Goal: Register for event/course

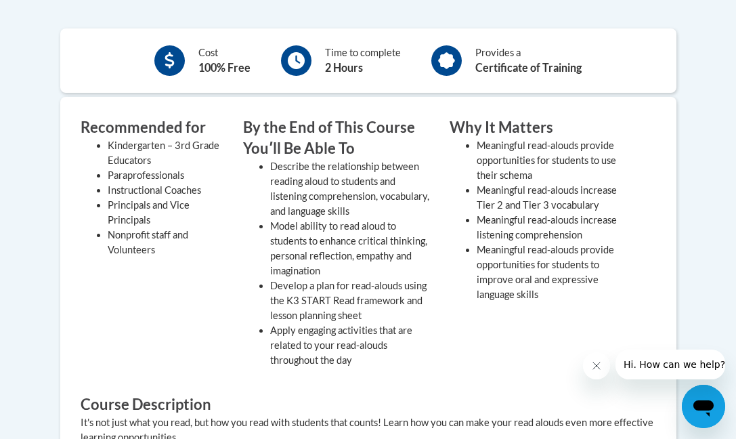
scroll to position [529, 0]
drag, startPoint x: 498, startPoint y: 174, endPoint x: 541, endPoint y: 175, distance: 42.7
click at [541, 175] on li "Meaningful read-alouds provide opportunities for students to use their schema" at bounding box center [556, 161] width 159 height 45
click at [517, 169] on li "Meaningful read-alouds provide opportunities for students to use their schema" at bounding box center [556, 161] width 159 height 45
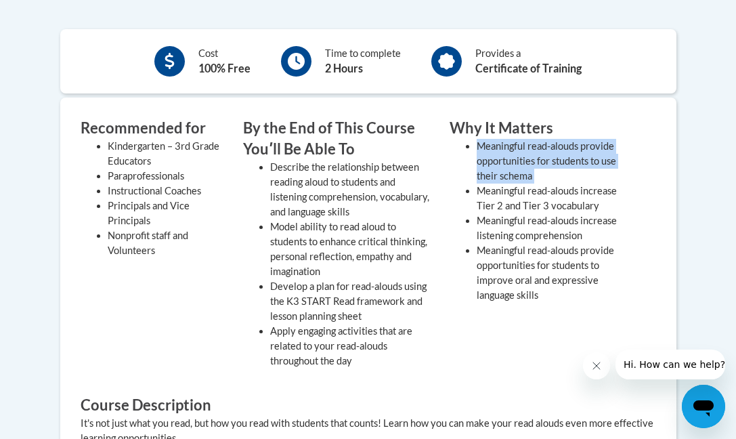
click at [517, 169] on li "Meaningful read-alouds provide opportunities for students to use their schema" at bounding box center [556, 161] width 159 height 45
click at [516, 174] on li "Meaningful read-alouds provide opportunities for students to use their schema" at bounding box center [556, 161] width 159 height 45
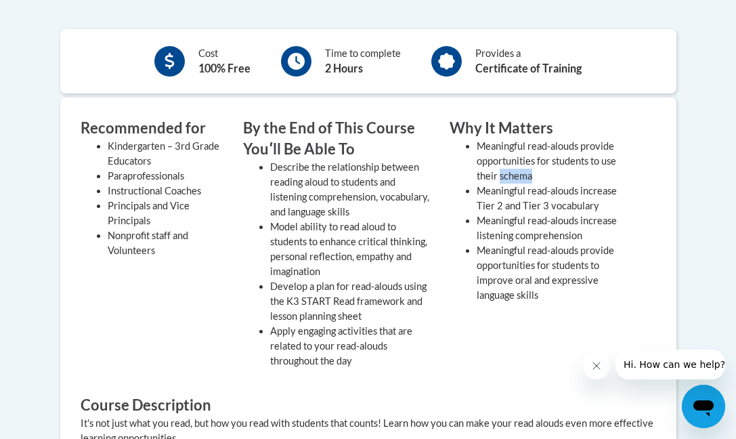
drag, startPoint x: 500, startPoint y: 171, endPoint x: 544, endPoint y: 172, distance: 44.7
copy li "schema"
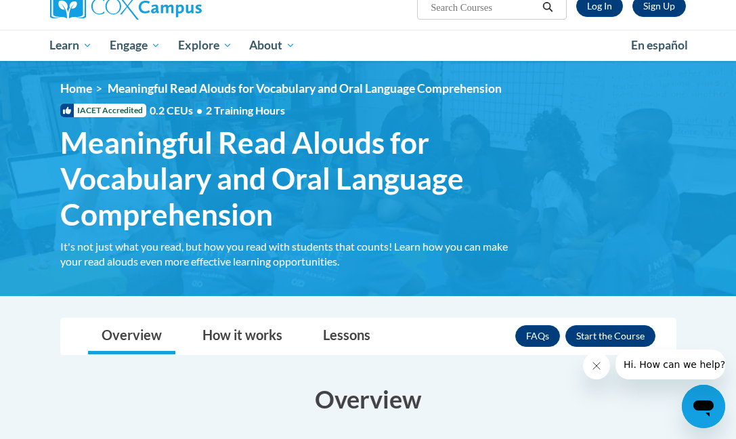
scroll to position [114, 0]
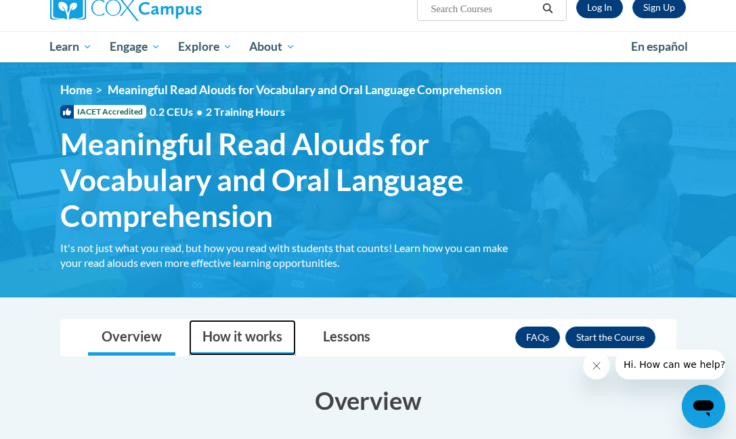
click at [244, 328] on link "How it works" at bounding box center [242, 338] width 107 height 36
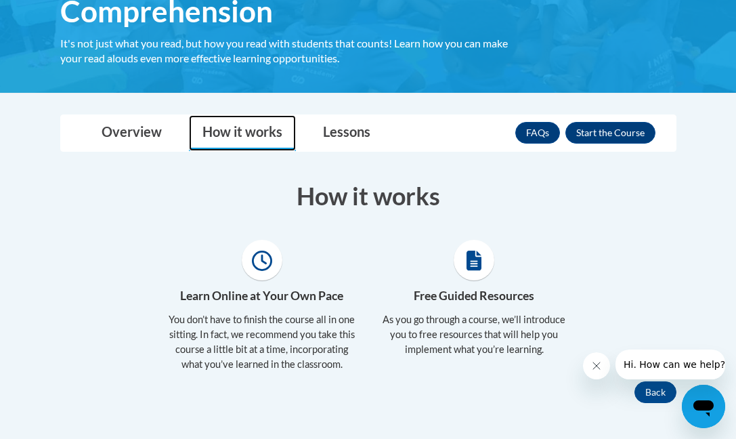
scroll to position [319, 0]
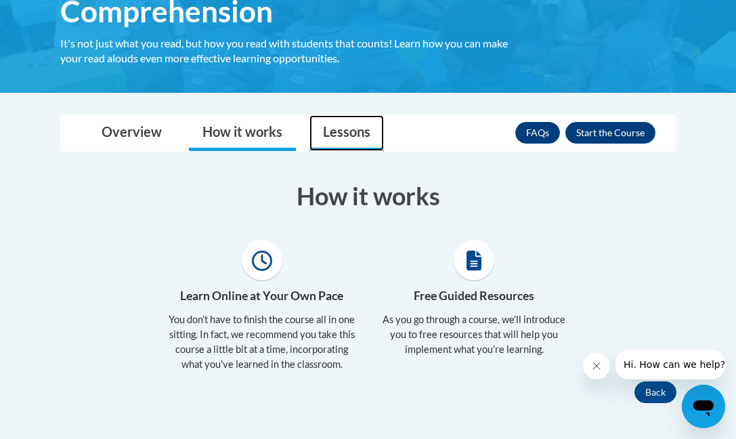
click at [339, 128] on link "Lessons" at bounding box center [346, 133] width 74 height 36
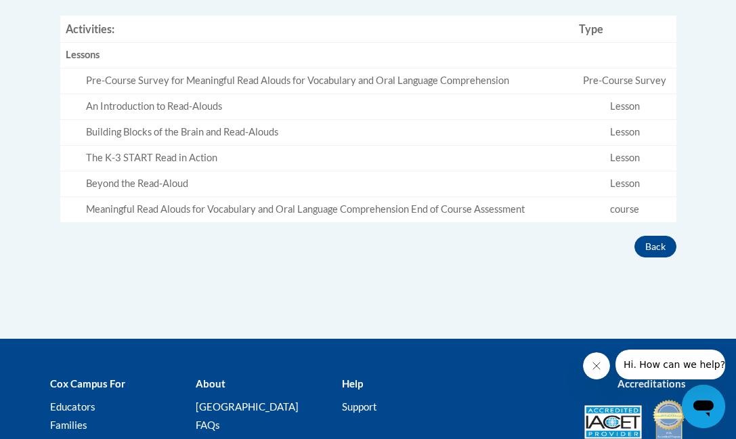
scroll to position [517, 0]
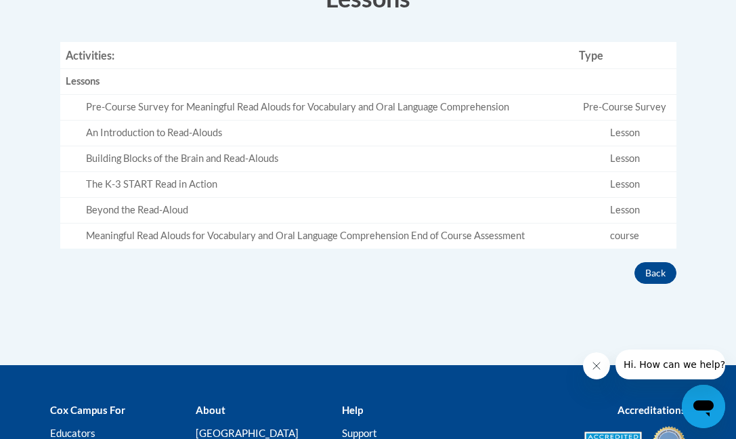
click at [645, 102] on td "Pre-Course Survey" at bounding box center [624, 108] width 103 height 26
click at [622, 130] on td "Lesson" at bounding box center [624, 134] width 103 height 26
drag, startPoint x: 240, startPoint y: 182, endPoint x: 203, endPoint y: 192, distance: 37.8
click at [239, 182] on div "The K-3 START Read in Action" at bounding box center [327, 184] width 482 height 14
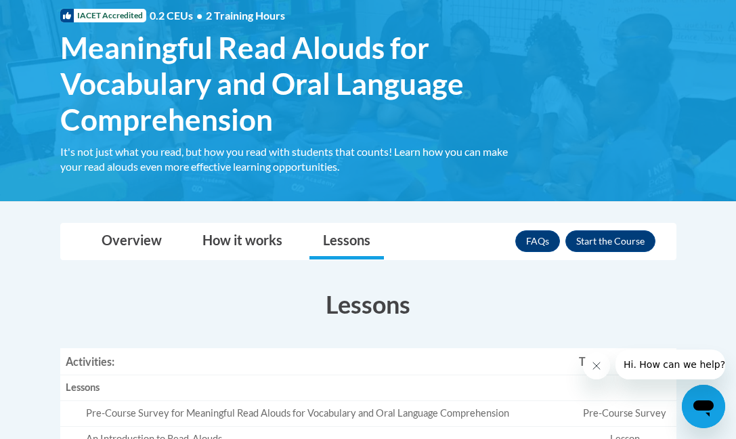
scroll to position [209, 0]
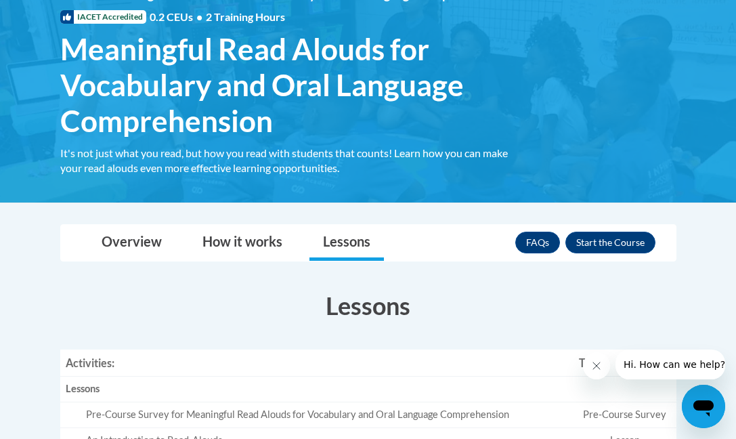
click at [526, 290] on h3 "Lessons" at bounding box center [368, 305] width 616 height 34
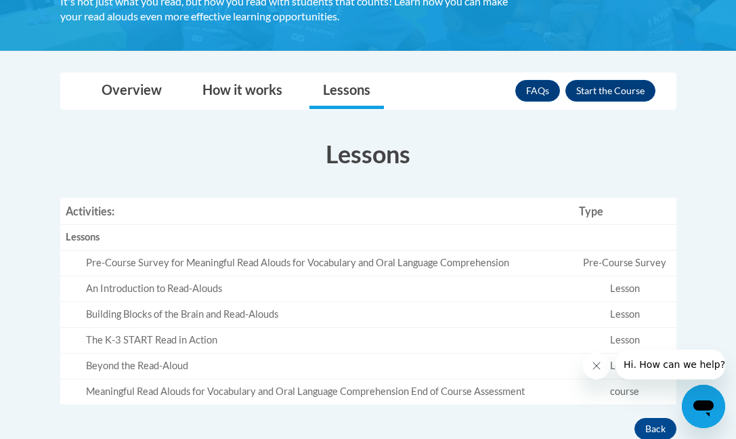
scroll to position [362, 0]
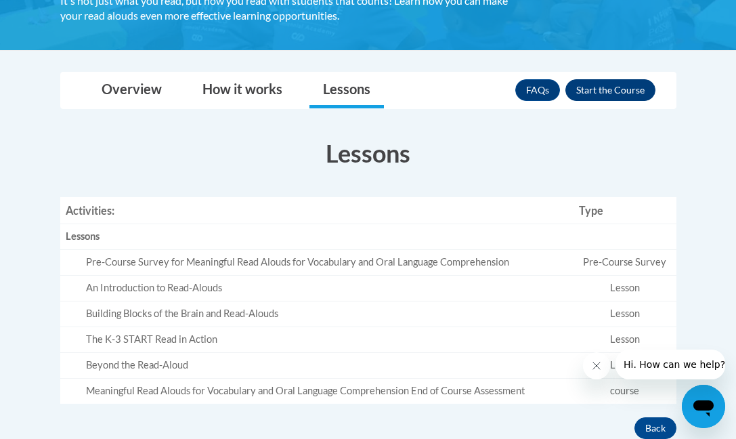
click at [622, 79] on button "Enroll" at bounding box center [610, 90] width 90 height 22
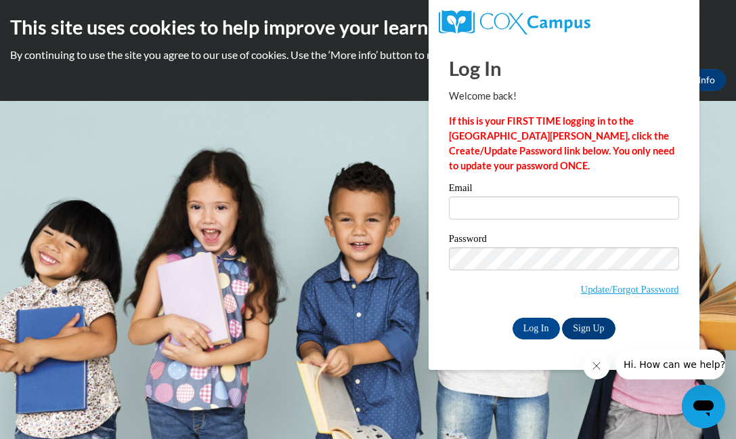
click at [595, 323] on link "Sign Up" at bounding box center [588, 329] width 53 height 22
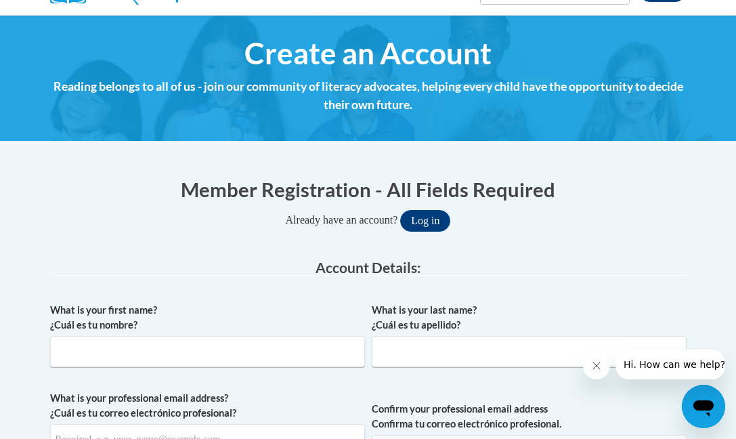
scroll to position [131, 0]
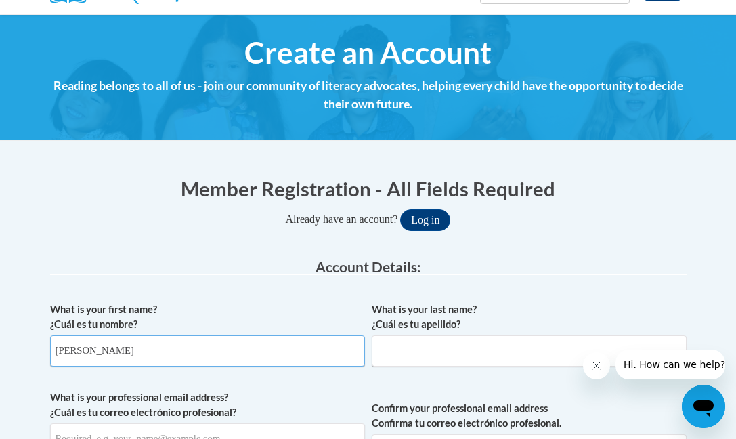
type input "Tiffany"
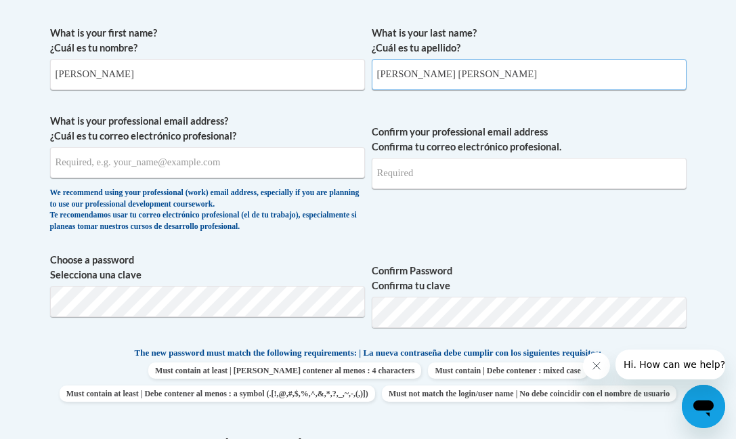
scroll to position [408, 0]
type input "Flanders Jones"
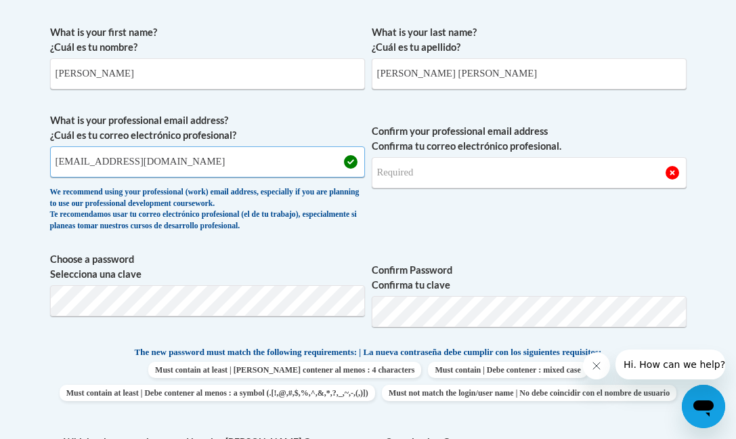
type input "tf09576@georgiasouthern.edu"
click at [93, 158] on input "tf09576@georgiasouthern.edu" at bounding box center [207, 161] width 315 height 31
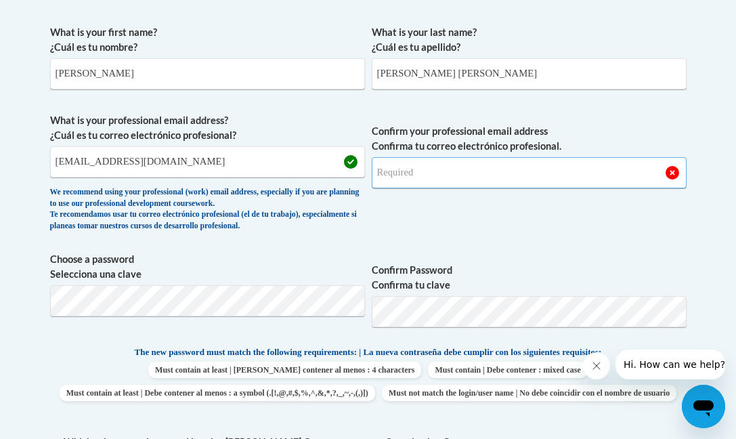
click at [405, 172] on input "Confirm your professional email address Confirma tu correo electrónico profesio…" at bounding box center [529, 172] width 315 height 31
click at [408, 167] on input "Confirm your professional email address Confirma tu correo electrónico profesio…" at bounding box center [529, 172] width 315 height 31
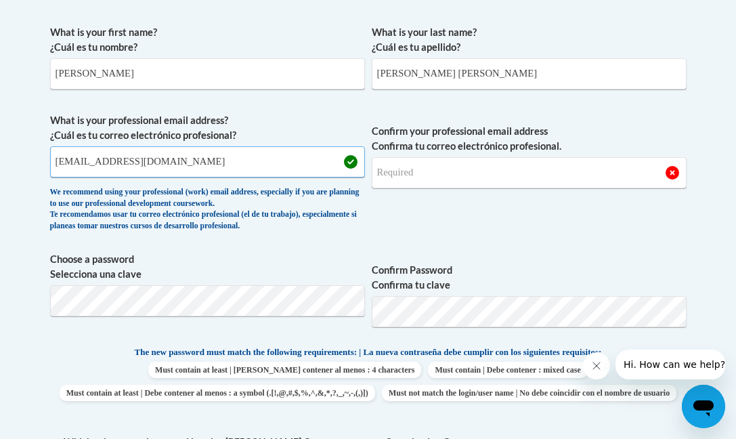
click at [191, 159] on input "tf09576@georgiasouthern.edu" at bounding box center [207, 161] width 315 height 31
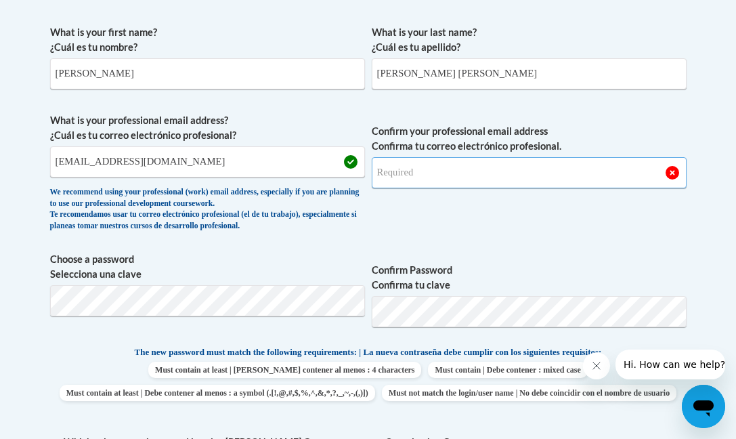
click at [388, 170] on input "Confirm your professional email address Confirma tu correo electrónico profesio…" at bounding box center [529, 172] width 315 height 31
click at [547, 171] on input "tf09576@georgiasouthern.edu" at bounding box center [529, 172] width 315 height 31
type input "tf09576@georgiasouthern.edu"
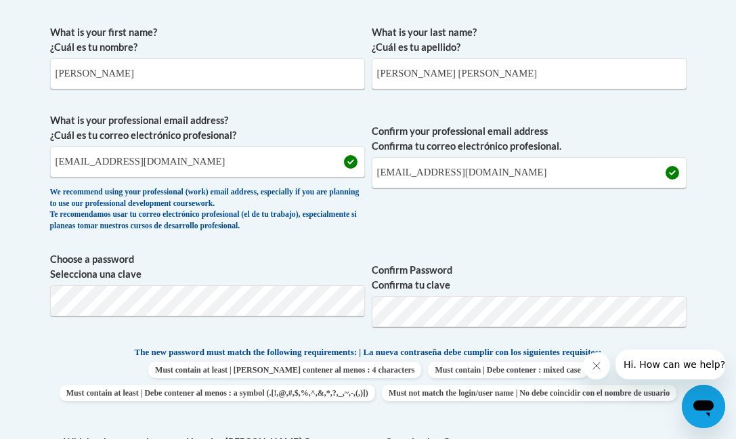
click at [484, 263] on label "Confirm Password Confirma tu clave" at bounding box center [529, 278] width 315 height 30
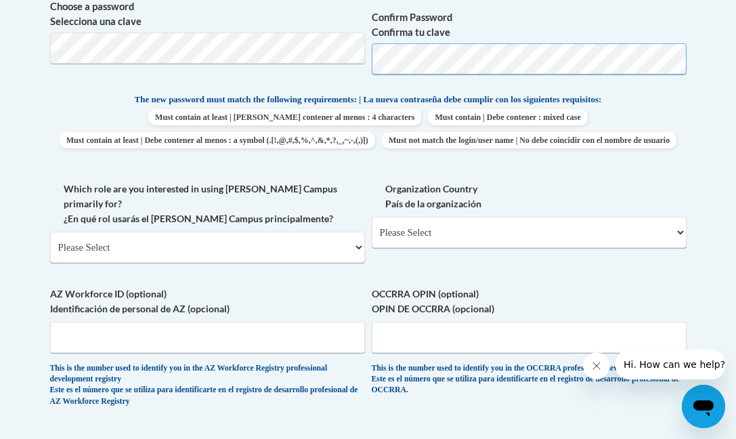
scroll to position [662, 0]
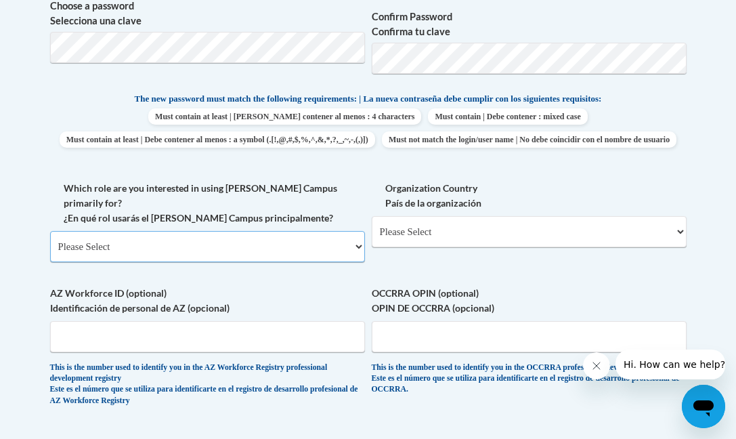
select select "5a18ea06-2b54-4451-96f2-d152daf9eac5"
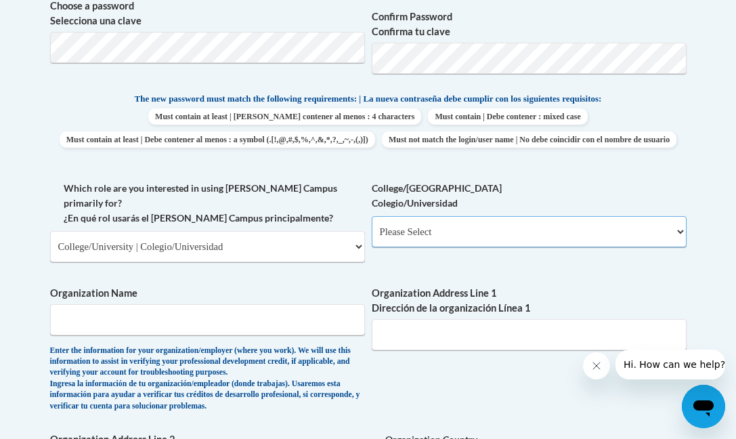
select select "99b32b07-cffc-426c-8bf6-0cd77760d84b"
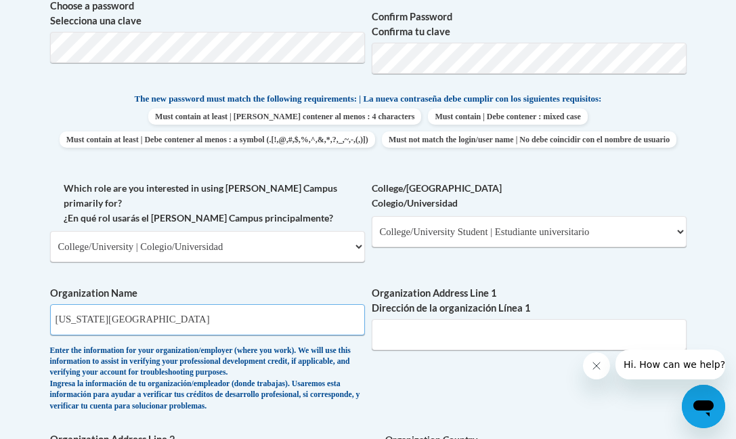
type input "Georgia Southern University"
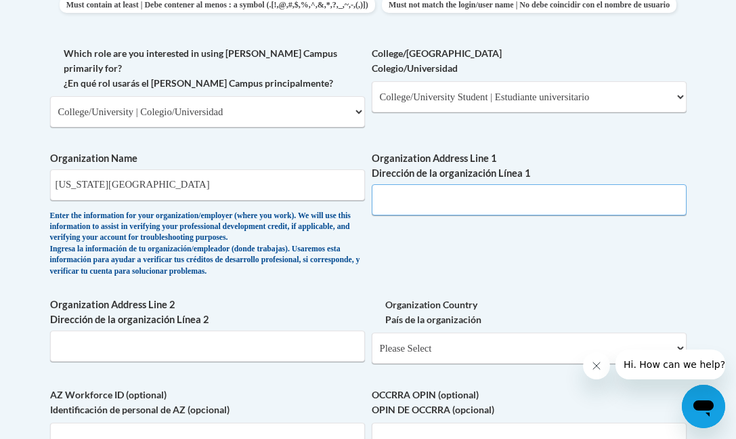
scroll to position [798, 0]
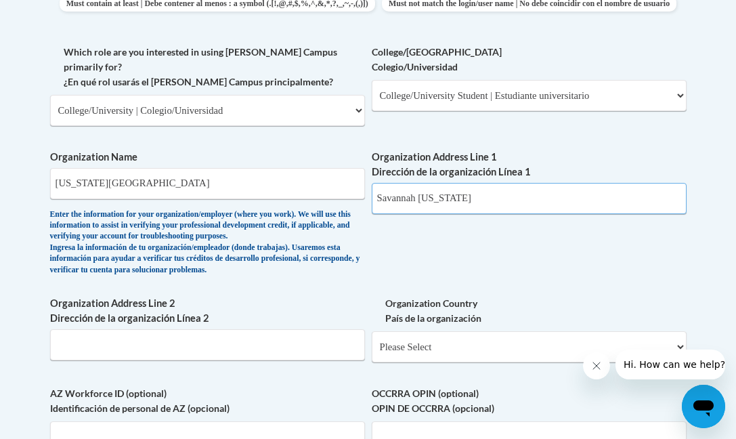
type input "Savannah Georgia"
select select "ad49bcad-a171-4b2e-b99c-48b446064914"
select select
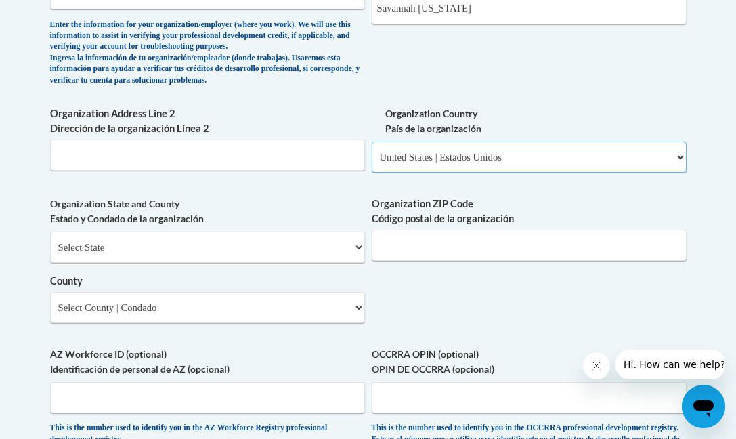
scroll to position [993, 0]
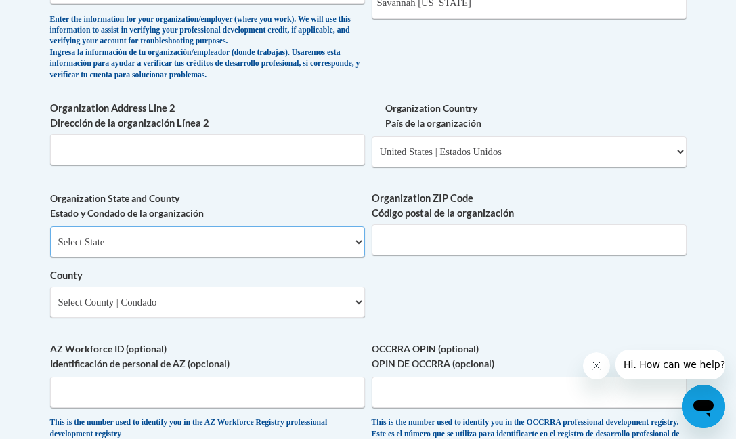
select select "Georgia"
click at [136, 287] on select "County" at bounding box center [207, 301] width 315 height 31
select select "Chatham"
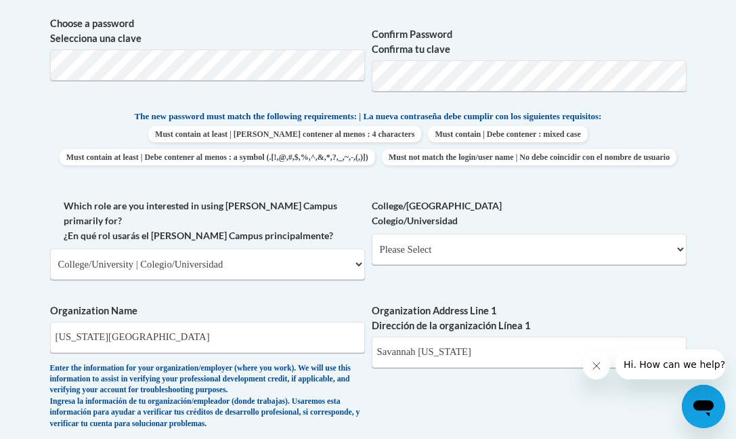
scroll to position [648, 0]
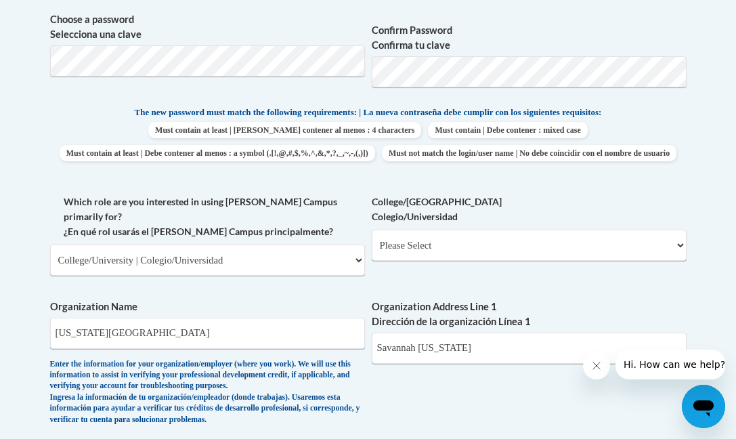
type input "31419"
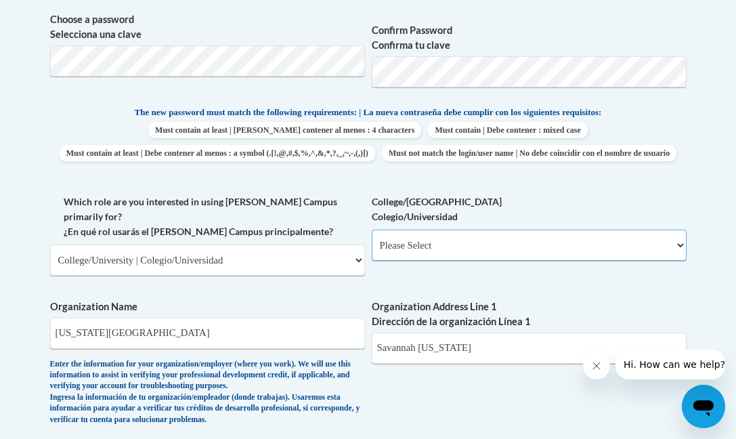
select select "99b32b07-cffc-426c-8bf6-0cd77760d84b"
select select "null"
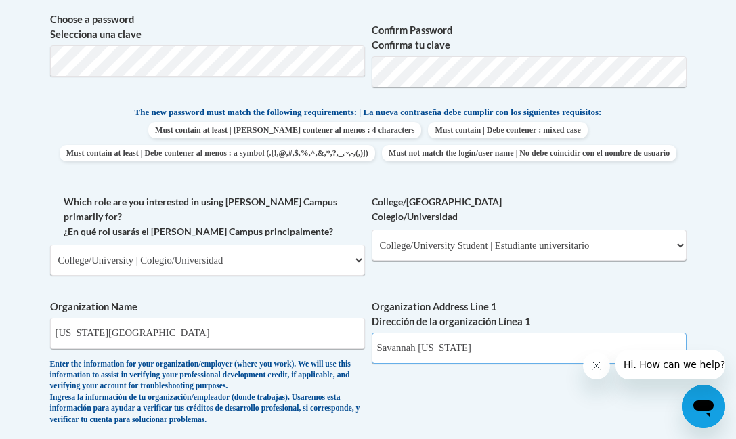
click at [459, 345] on input "Savannah Georgia" at bounding box center [529, 347] width 315 height 31
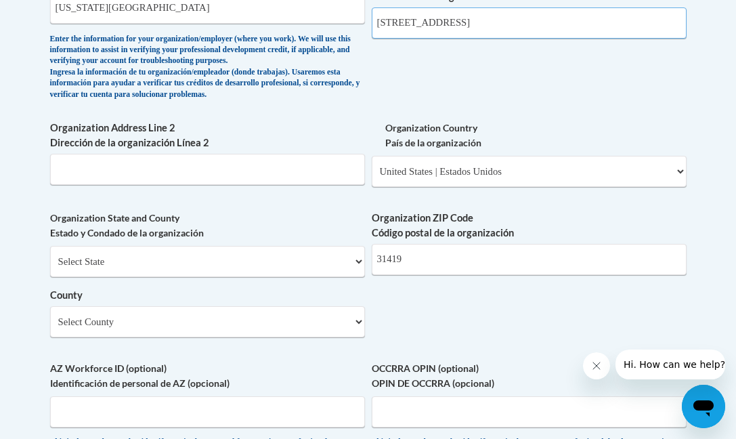
scroll to position [974, 0]
type input "11935 Abercorn St"
select select "Georgia"
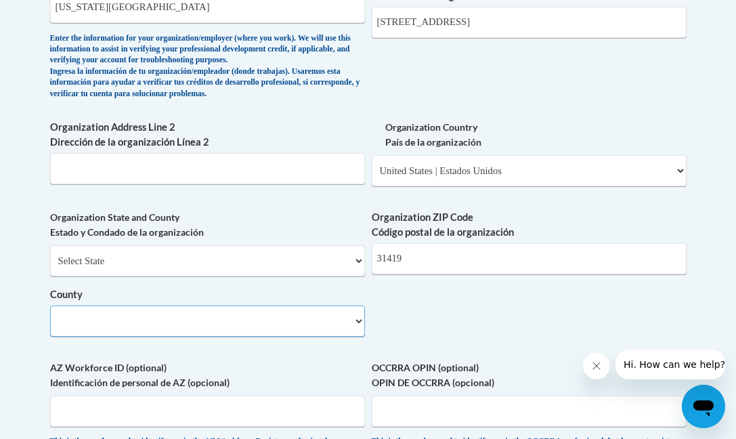
click at [175, 305] on select "County" at bounding box center [207, 320] width 315 height 31
select select "Chatham"
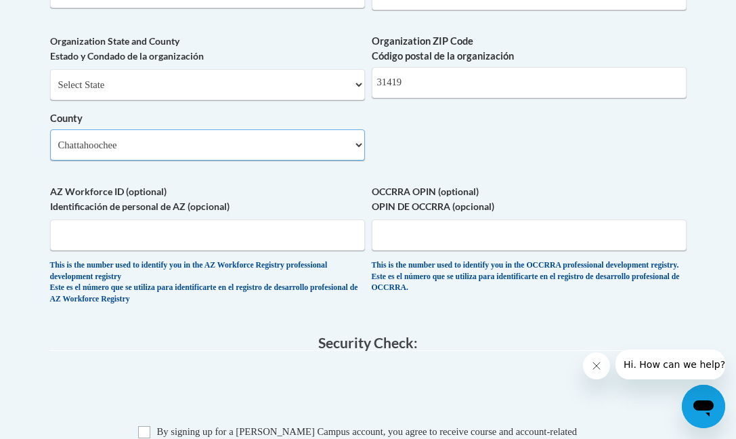
scroll to position [1150, 0]
click at [147, 425] on input "Checkbox" at bounding box center [144, 431] width 12 height 12
checkbox input "true"
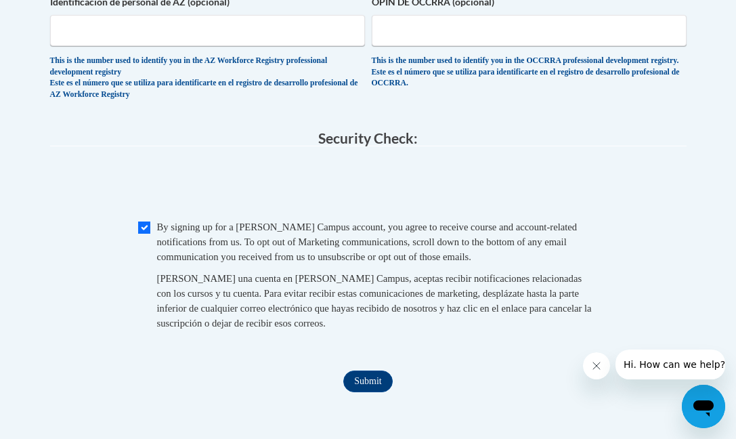
scroll to position [1355, 0]
click at [368, 370] on input "Submit" at bounding box center [367, 381] width 49 height 22
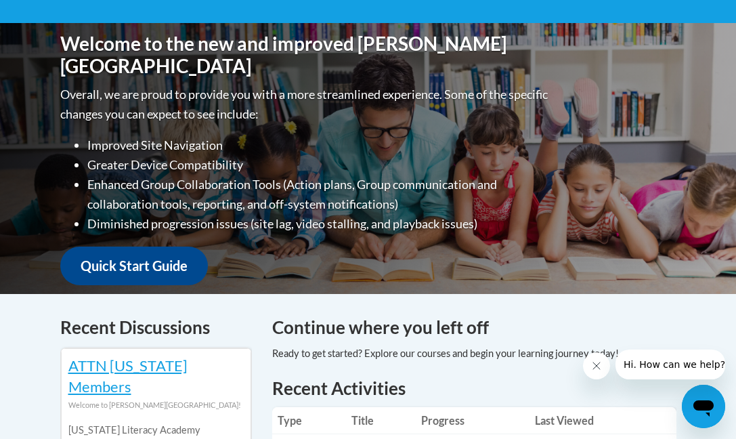
scroll to position [297, 0]
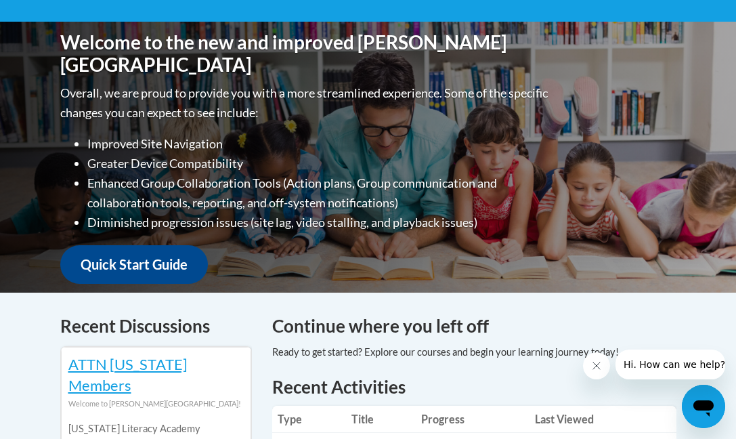
click at [119, 254] on link "Quick Start Guide" at bounding box center [134, 264] width 148 height 39
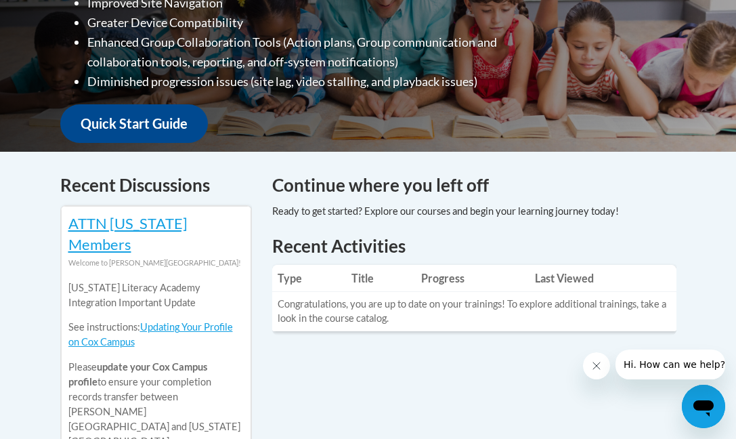
scroll to position [435, 0]
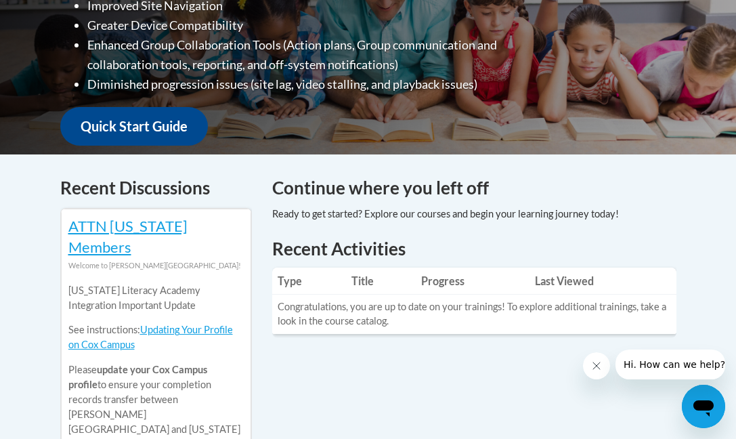
click at [391, 191] on h4 "Continue where you left off" at bounding box center [474, 188] width 404 height 26
click at [385, 209] on div at bounding box center [445, 214] width 347 height 15
click at [370, 246] on h1 "Recent Activities" at bounding box center [474, 248] width 404 height 24
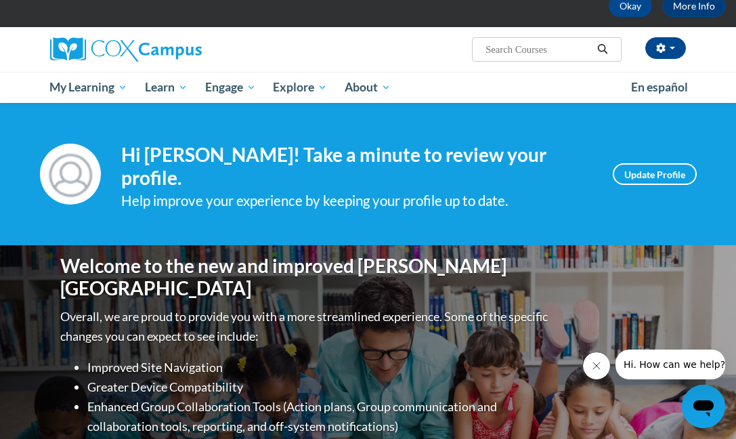
scroll to position [67, 0]
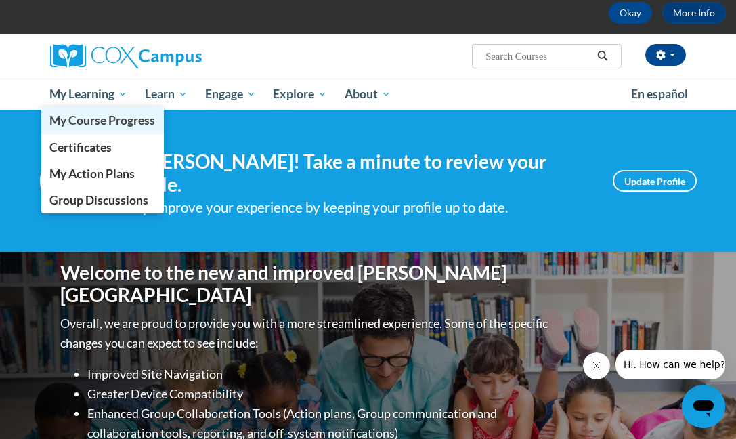
click at [84, 121] on span "My Course Progress" at bounding box center [102, 120] width 106 height 14
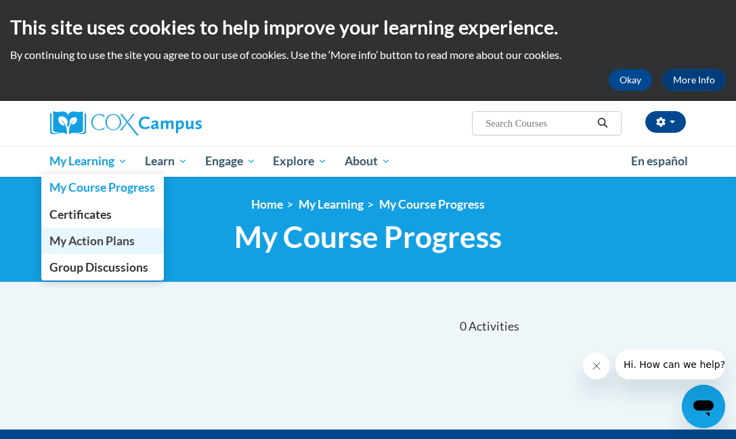
click at [76, 236] on span "My Action Plans" at bounding box center [91, 241] width 85 height 14
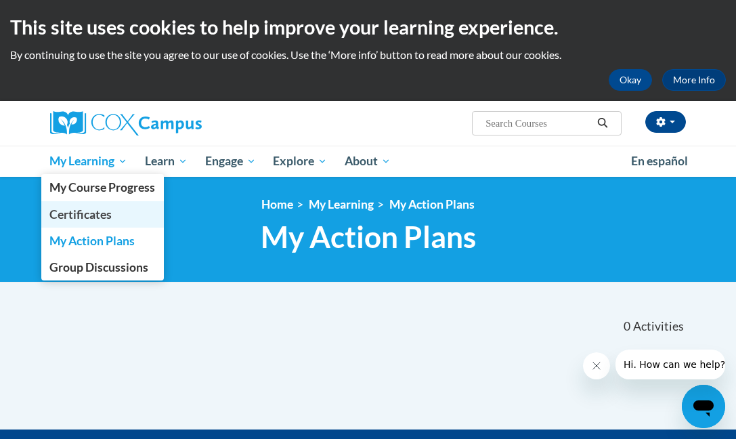
click at [68, 214] on span "Certificates" at bounding box center [80, 214] width 62 height 14
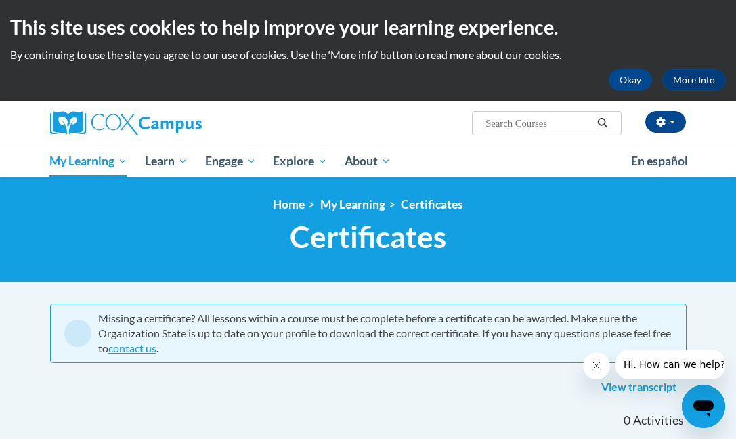
click at [638, 393] on link "View transcript" at bounding box center [638, 387] width 95 height 22
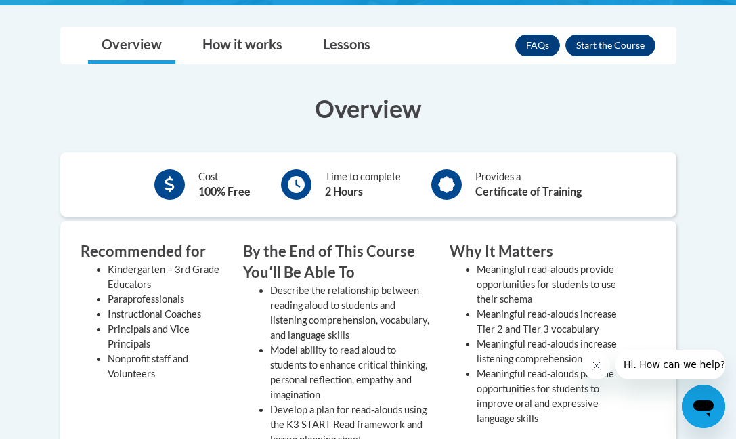
scroll to position [409, 0]
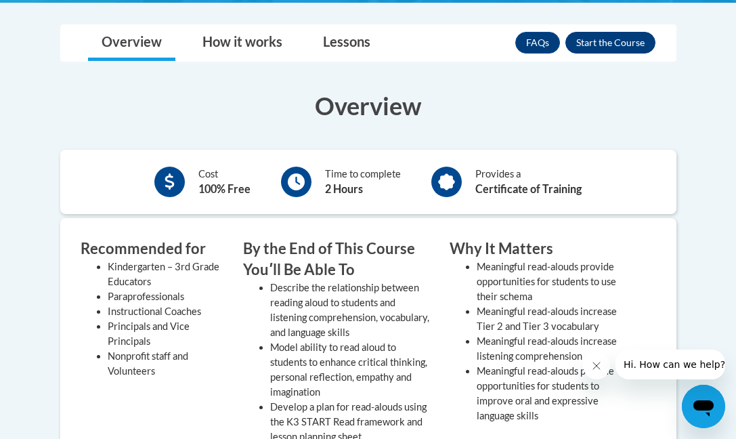
click at [597, 37] on button "Enroll" at bounding box center [610, 43] width 90 height 22
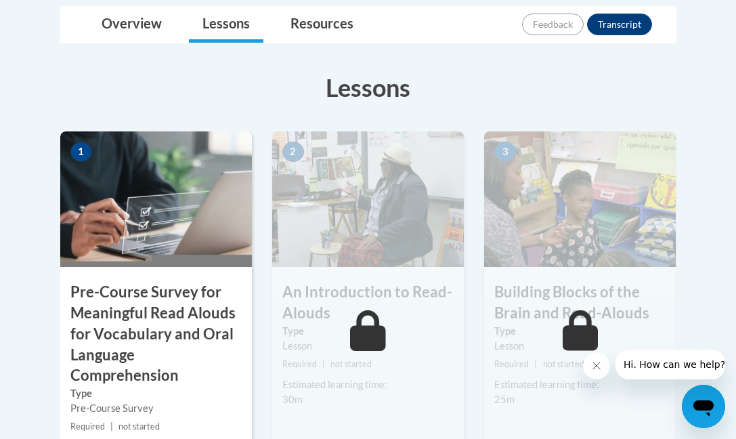
scroll to position [393, 0]
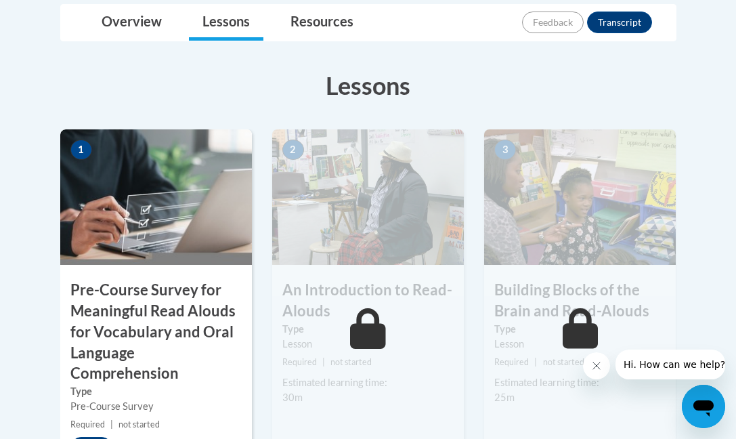
click at [170, 198] on img at bounding box center [156, 196] width 192 height 135
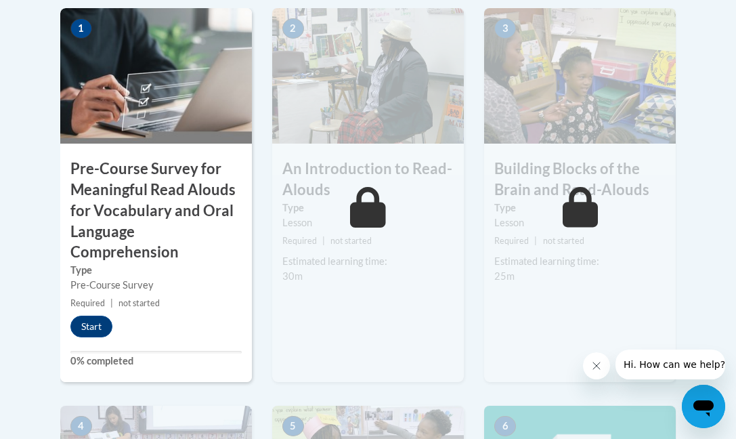
scroll to position [515, 0]
click at [89, 318] on button "Start" at bounding box center [91, 326] width 42 height 22
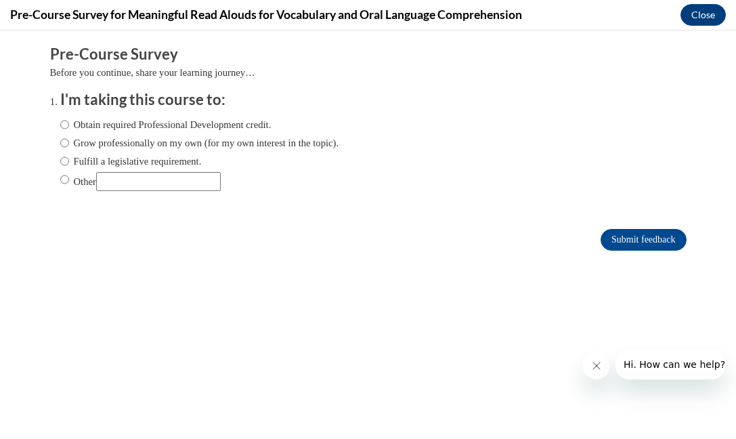
scroll to position [0, 0]
click at [114, 115] on div "Obtain required Professional Development credit. Grow professionally on my own …" at bounding box center [199, 153] width 279 height 87
click at [108, 123] on label "Obtain required Professional Development credit." at bounding box center [165, 124] width 211 height 15
click at [69, 123] on input "Obtain required Professional Development credit." at bounding box center [64, 124] width 9 height 15
radio input "true"
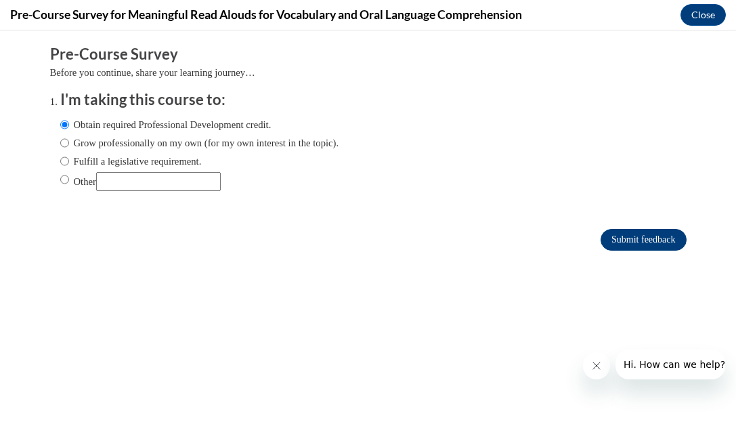
click at [617, 240] on input "Submit feedback" at bounding box center [643, 240] width 85 height 22
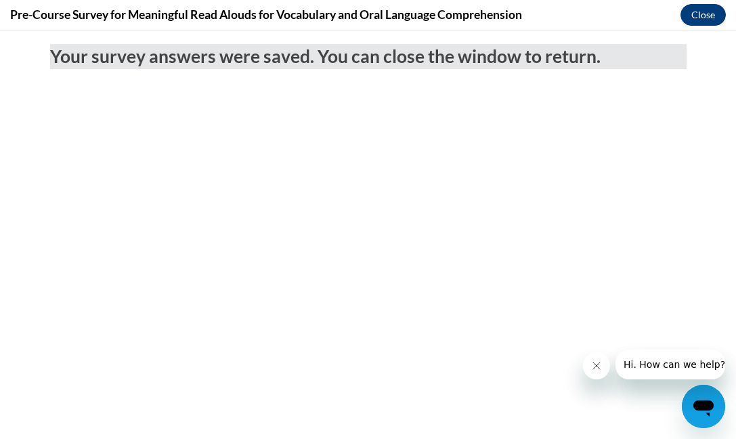
click at [717, 10] on button "Close" at bounding box center [702, 15] width 45 height 22
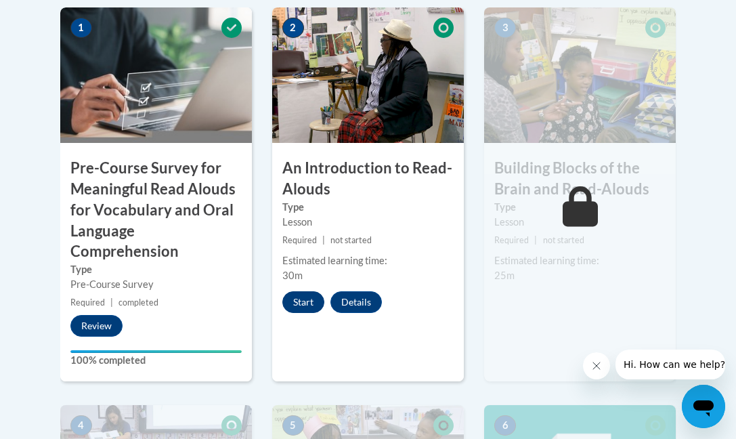
click at [309, 291] on button "Start" at bounding box center [303, 302] width 42 height 22
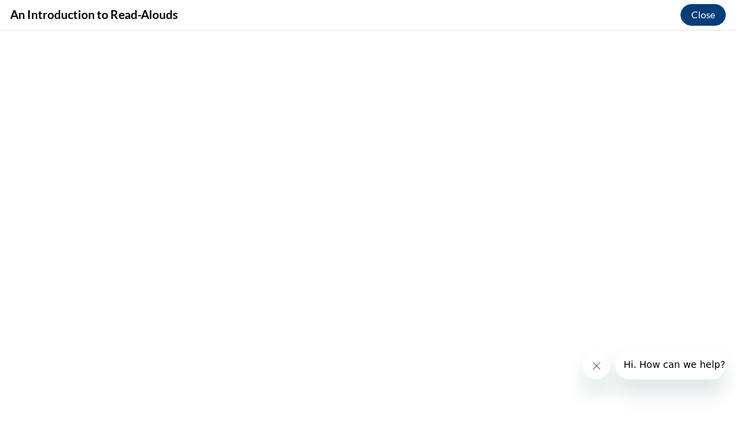
click at [601, 366] on icon "Close message from company" at bounding box center [596, 365] width 11 height 11
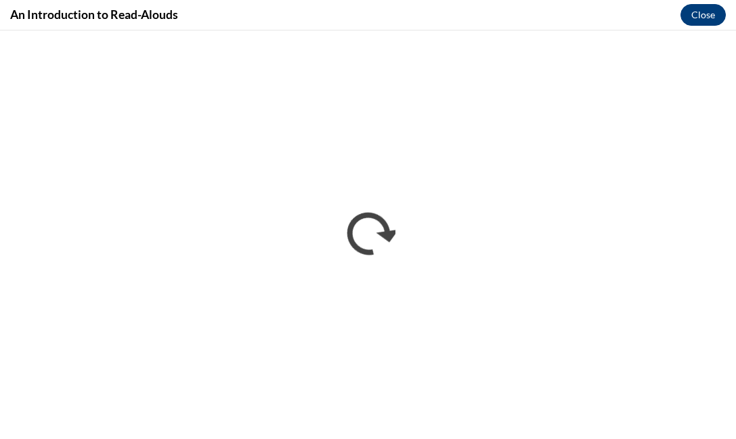
click at [706, 11] on button "Close" at bounding box center [702, 15] width 45 height 22
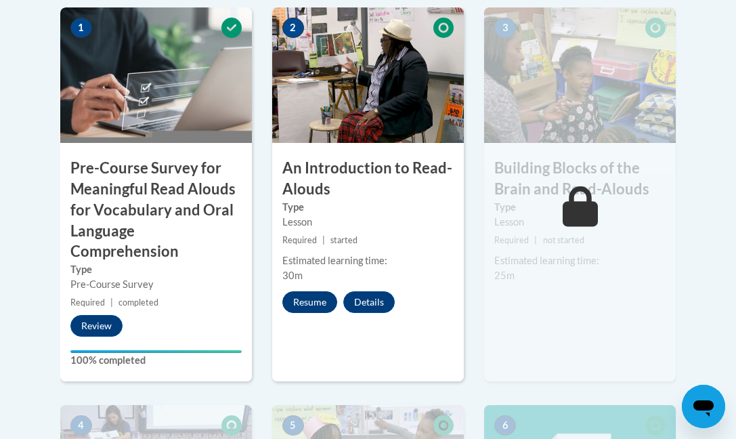
click at [307, 297] on button "Resume" at bounding box center [309, 302] width 55 height 22
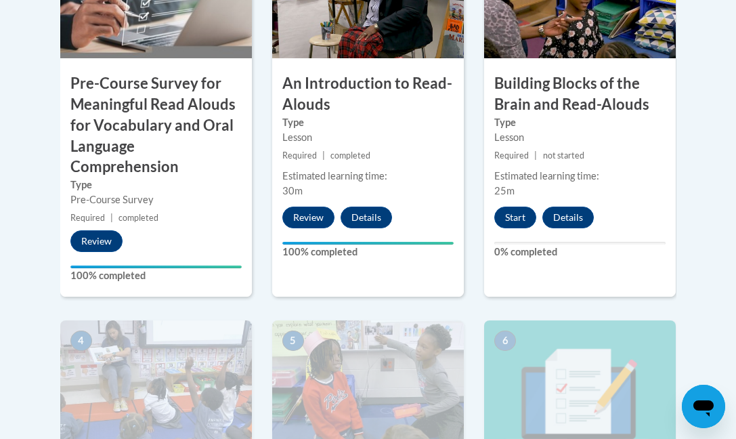
scroll to position [599, 0]
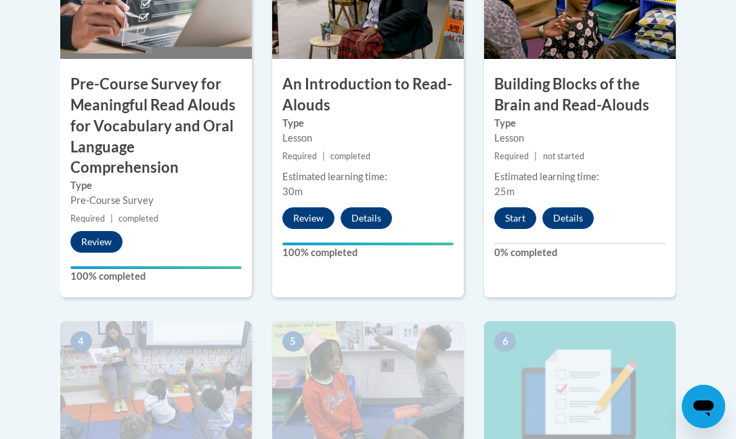
click at [516, 216] on button "Start" at bounding box center [515, 218] width 42 height 22
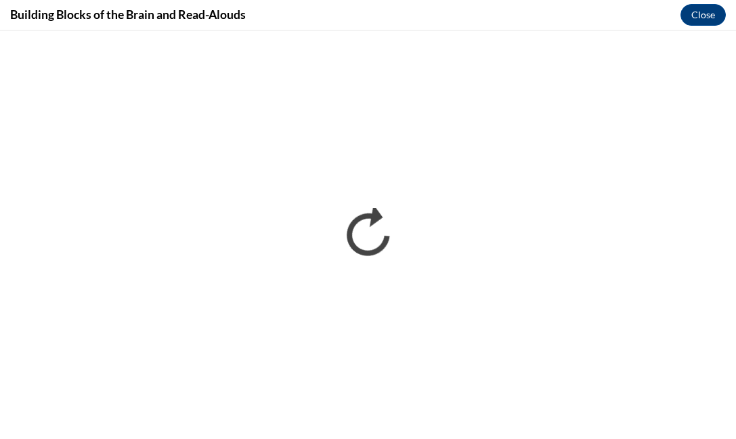
scroll to position [0, 0]
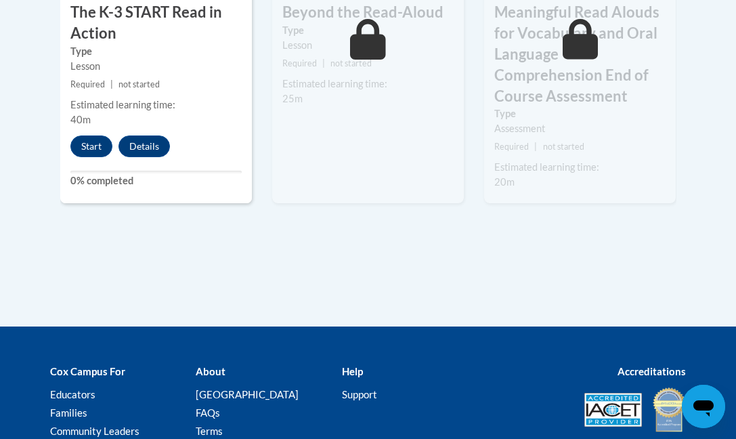
scroll to position [1060, 0]
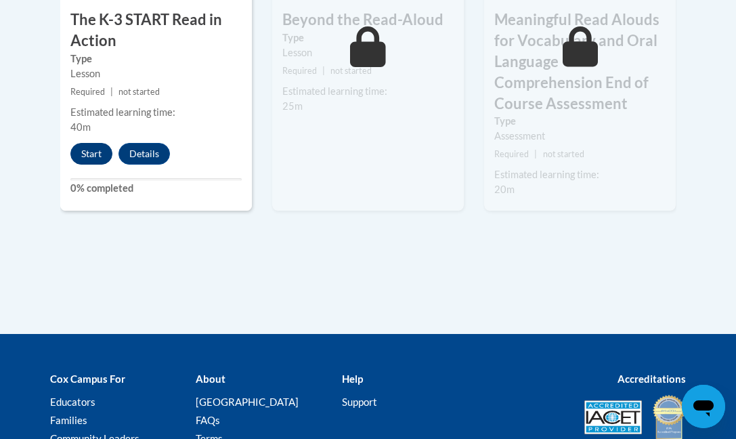
click at [89, 149] on button "Start" at bounding box center [91, 154] width 42 height 22
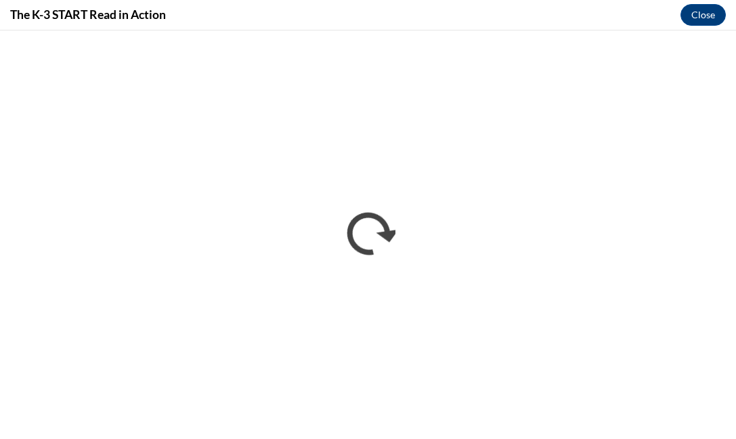
scroll to position [0, 0]
